Goal: Navigation & Orientation: Find specific page/section

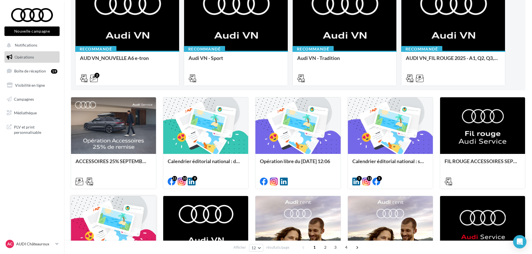
scroll to position [56, 0]
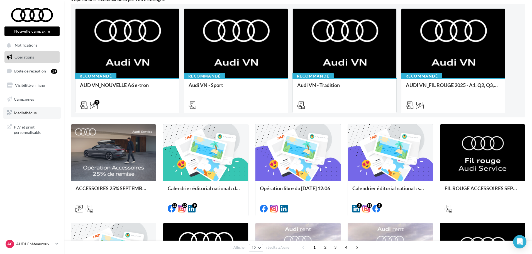
click at [30, 110] on link "Médiathèque" at bounding box center [31, 113] width 57 height 12
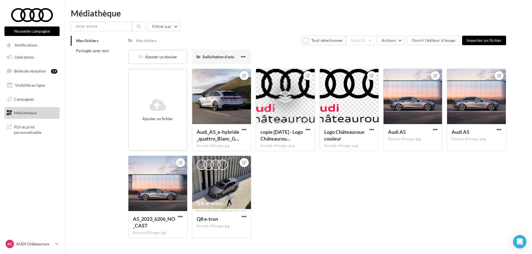
click at [98, 56] on div "Mes fichiers Partagés avec moi" at bounding box center [99, 48] width 57 height 25
click at [100, 51] on span "Partagés avec moi" at bounding box center [92, 50] width 33 height 5
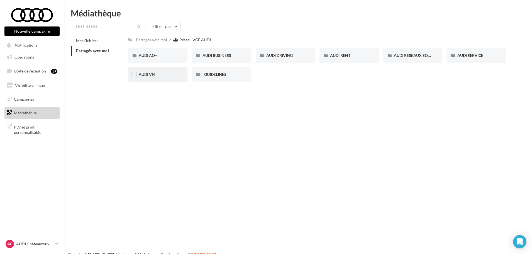
click at [155, 75] on span "AUDI VN" at bounding box center [147, 74] width 16 height 5
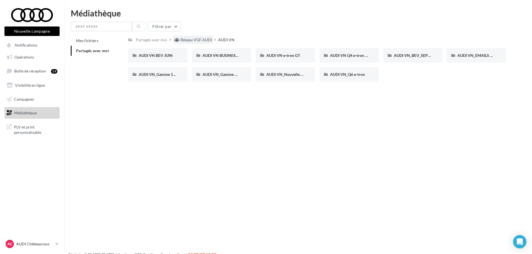
click at [185, 40] on div "Réseau VGF AUDI" at bounding box center [196, 40] width 31 height 6
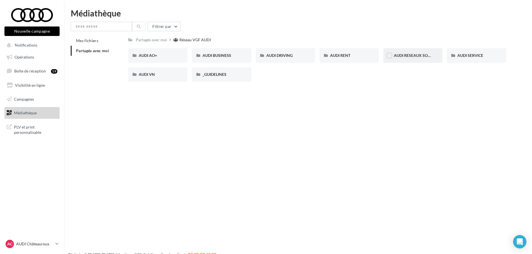
click at [423, 52] on div "AUDI RESEAUX SOCIAUX" at bounding box center [412, 55] width 59 height 14
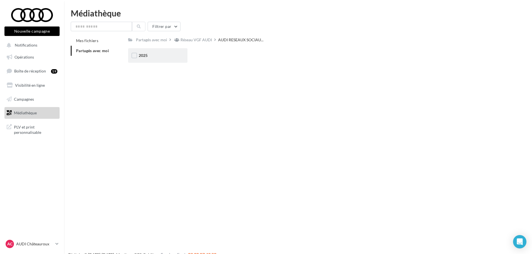
click at [158, 55] on div "2025" at bounding box center [158, 56] width 38 height 6
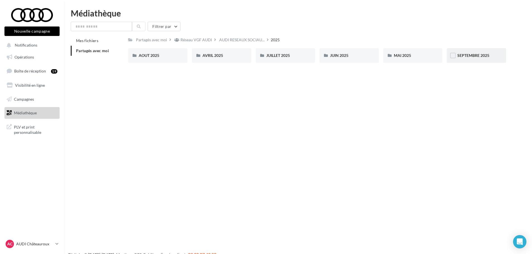
click at [481, 58] on span "SEPTEMBRE 2025" at bounding box center [474, 55] width 32 height 5
click at [241, 40] on div "2025" at bounding box center [242, 40] width 9 height 6
